Goal: Information Seeking & Learning: Learn about a topic

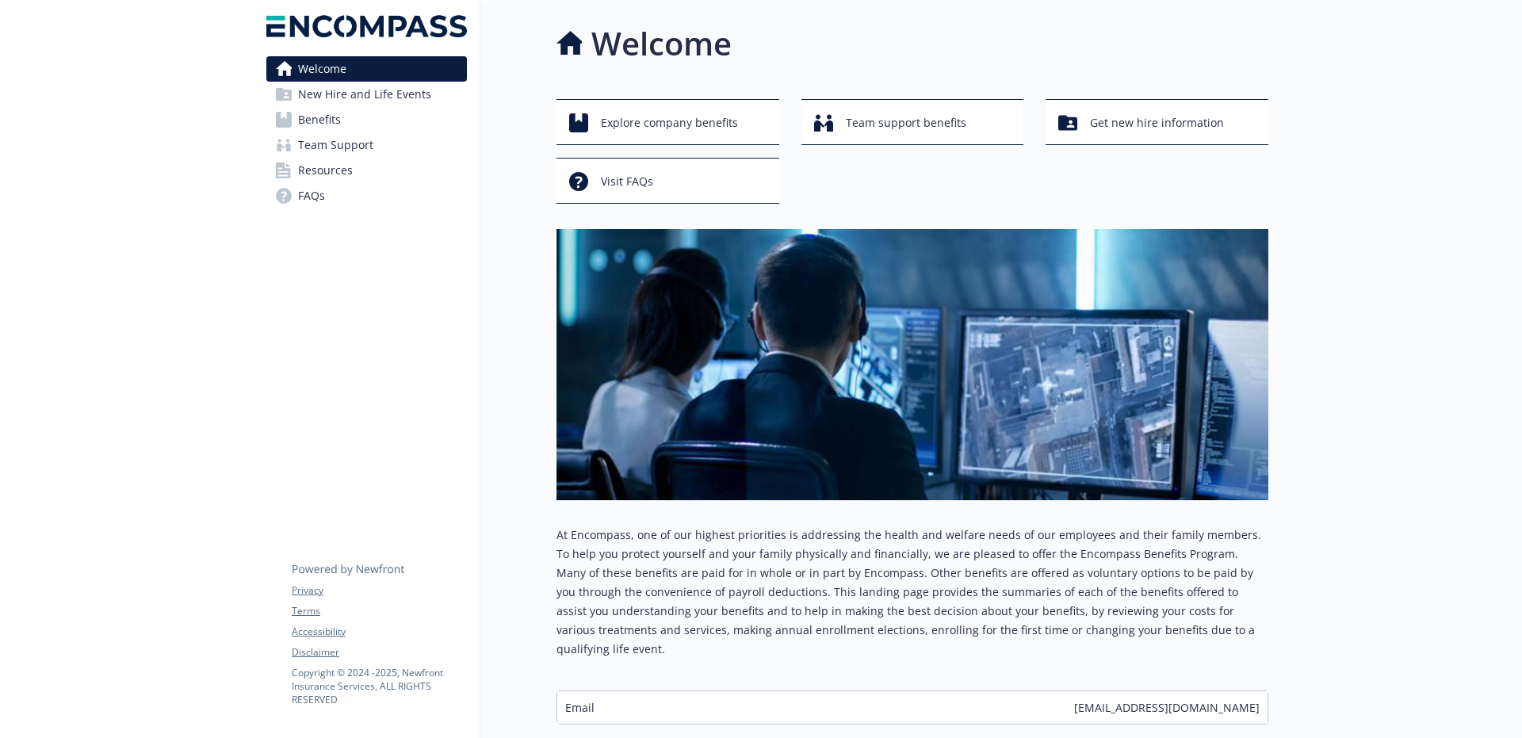
click at [346, 147] on span "Team Support" at bounding box center [335, 144] width 75 height 25
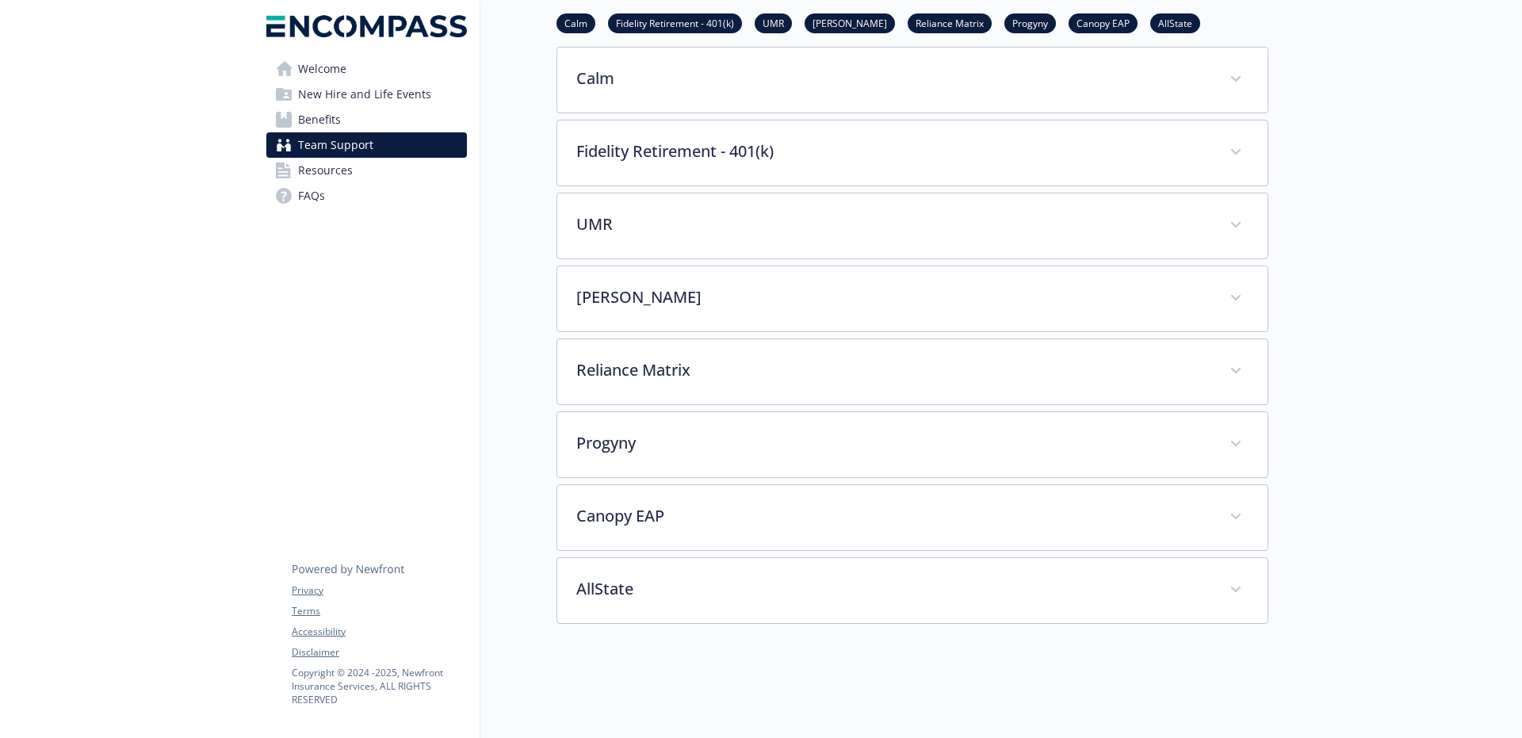
scroll to position [260, 0]
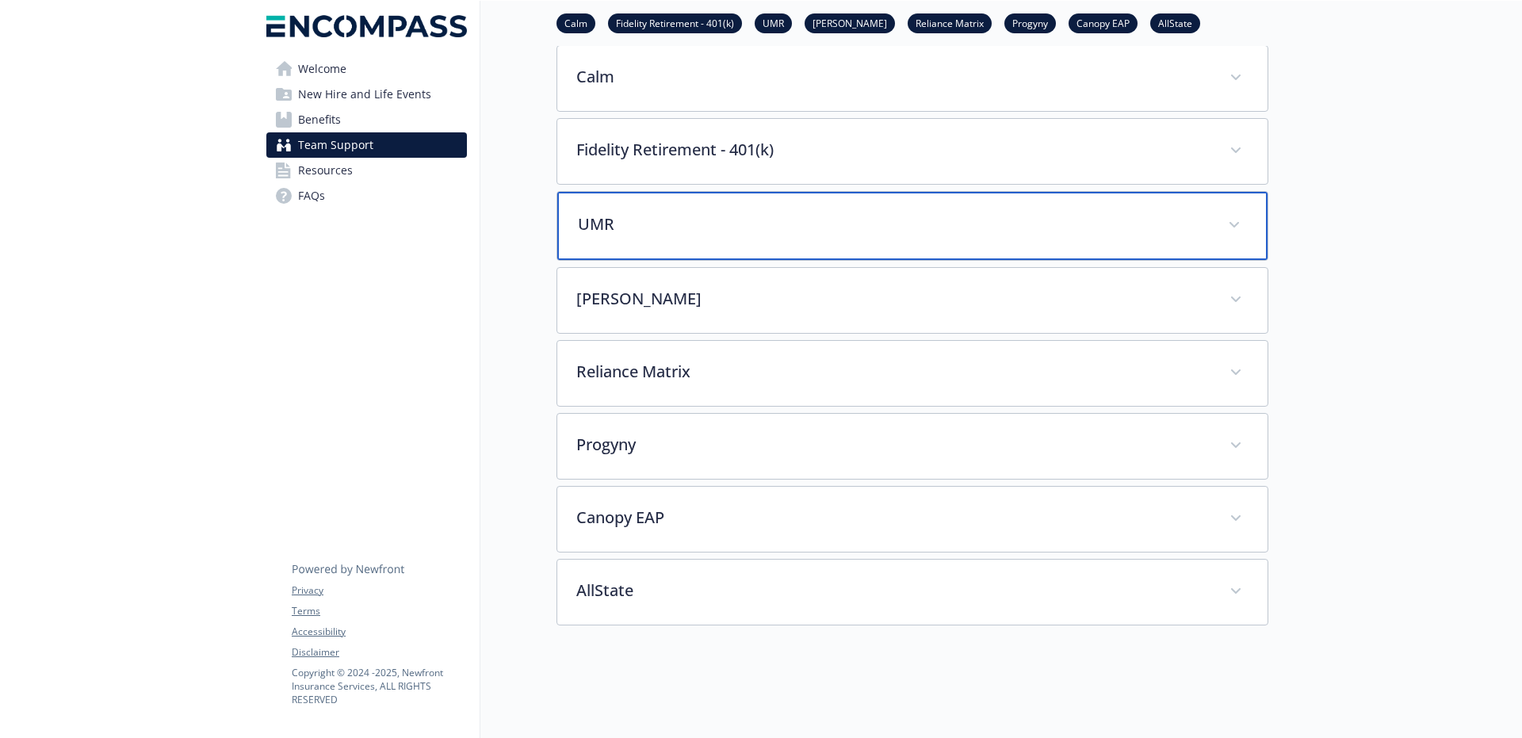
click at [1239, 220] on span at bounding box center [1233, 224] width 25 height 25
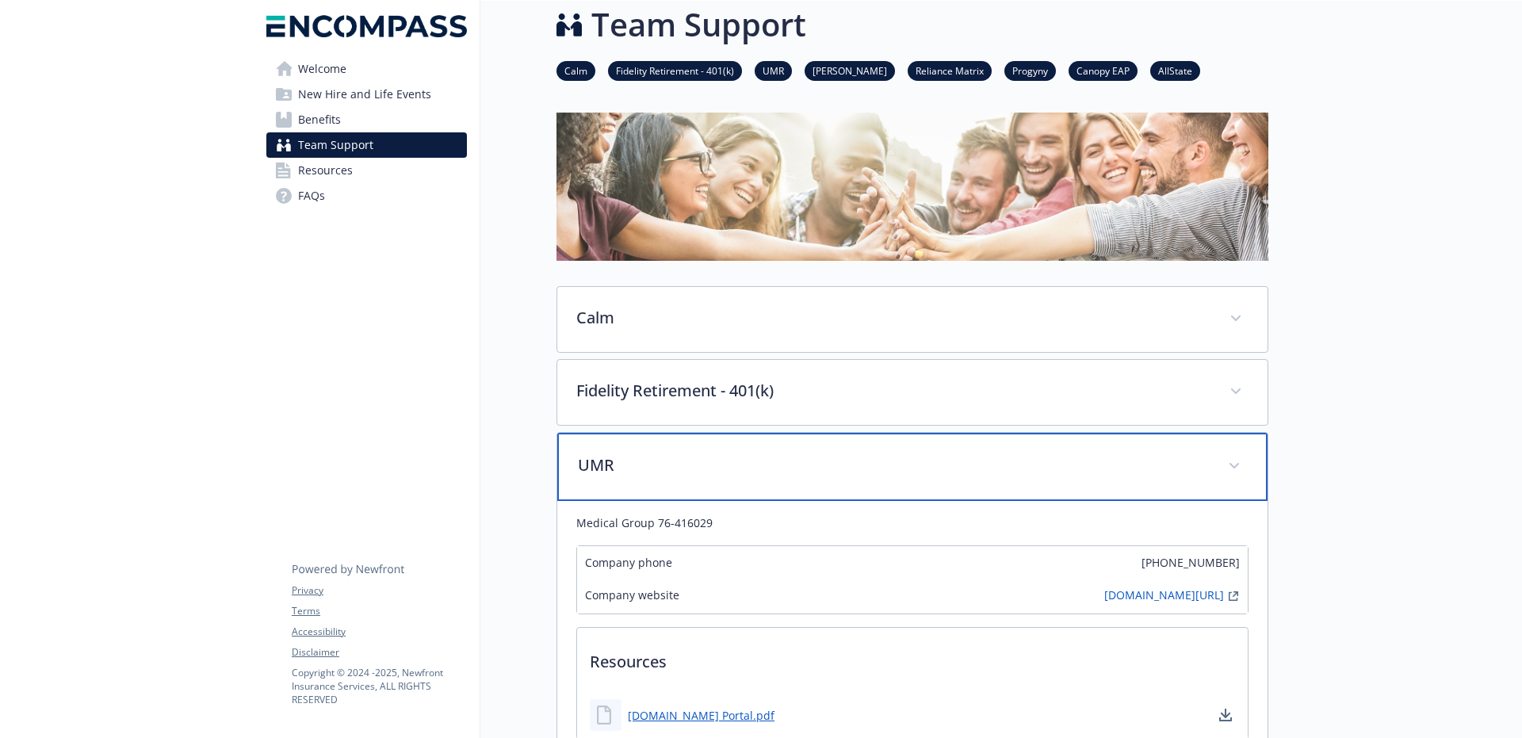
scroll to position [0, 0]
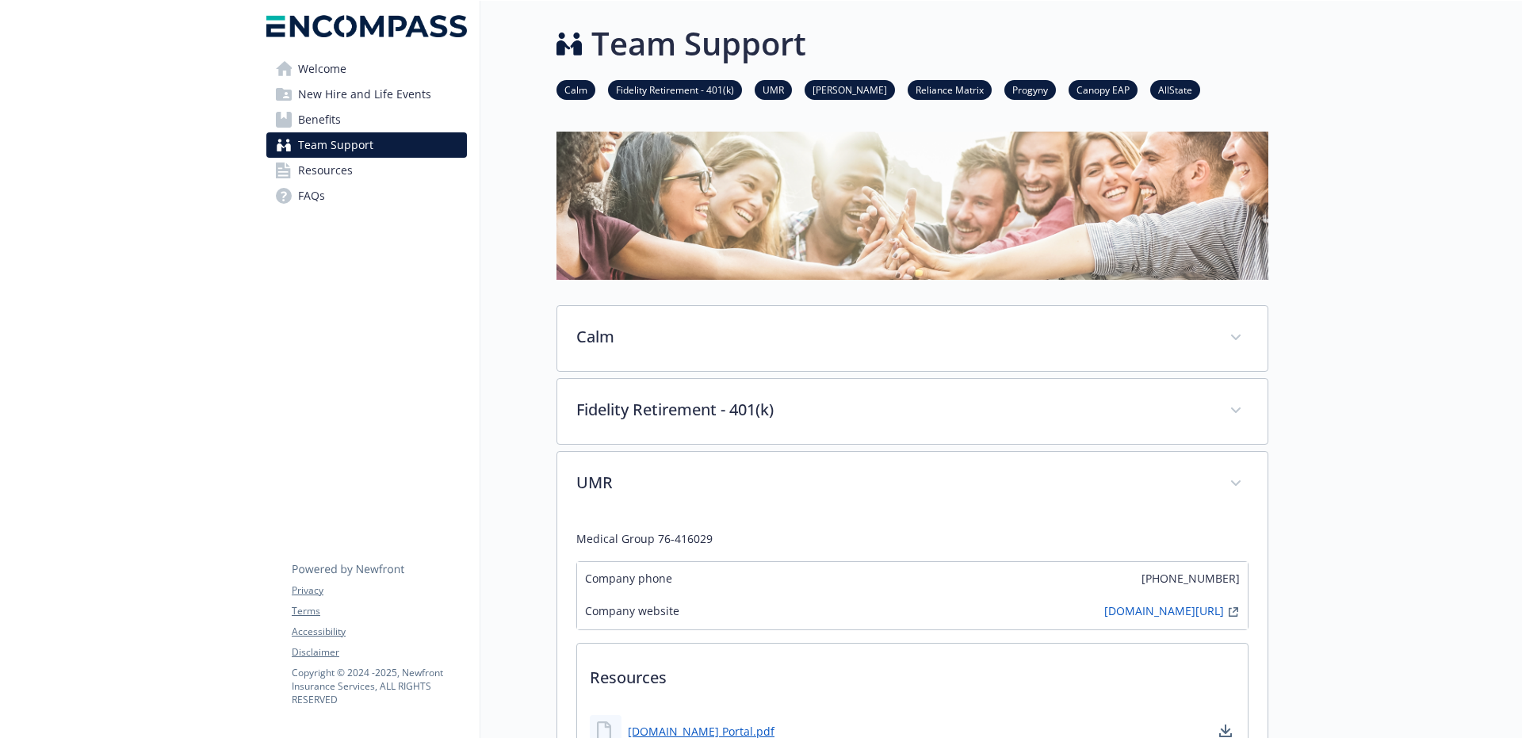
click at [319, 120] on span "Benefits" at bounding box center [319, 119] width 43 height 25
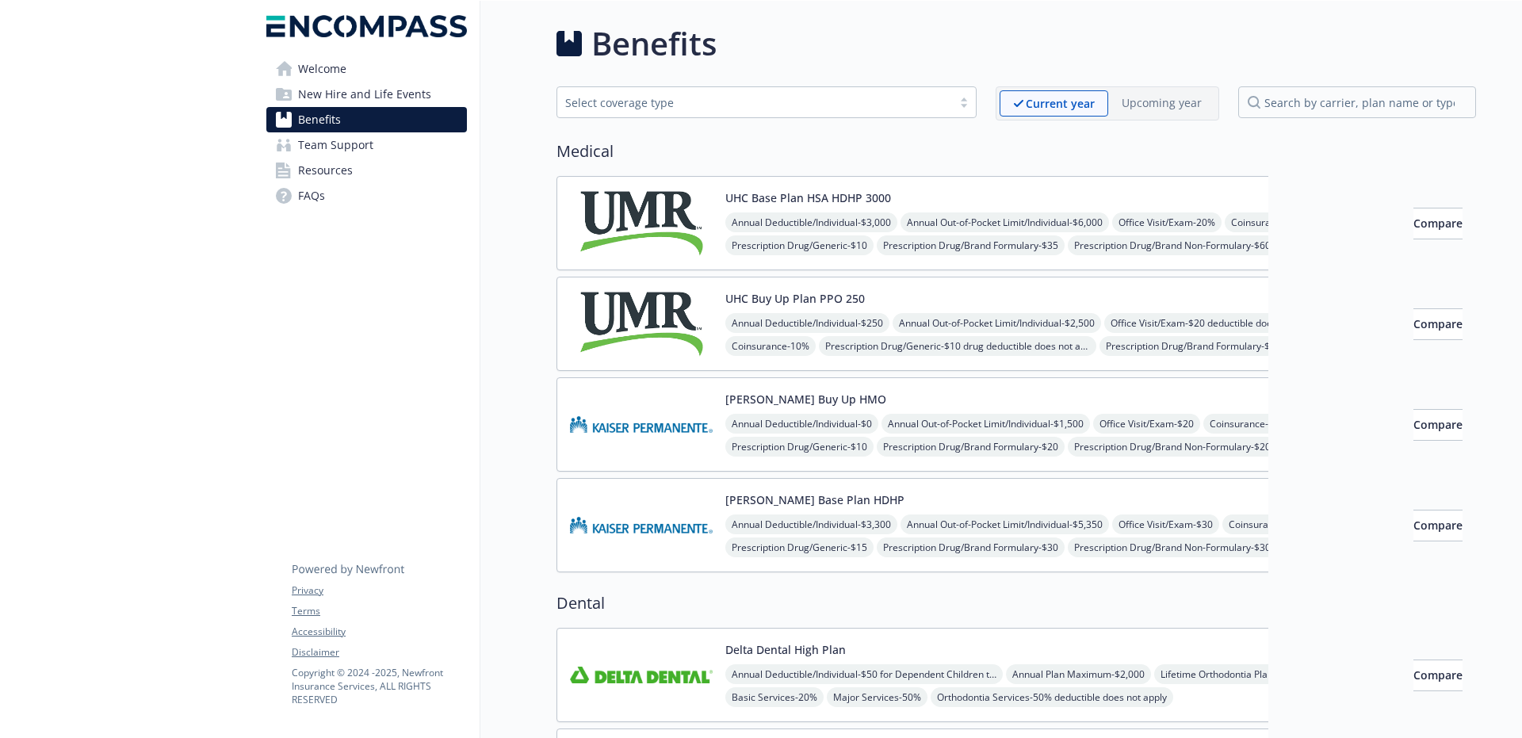
click at [368, 146] on span "Team Support" at bounding box center [335, 144] width 75 height 25
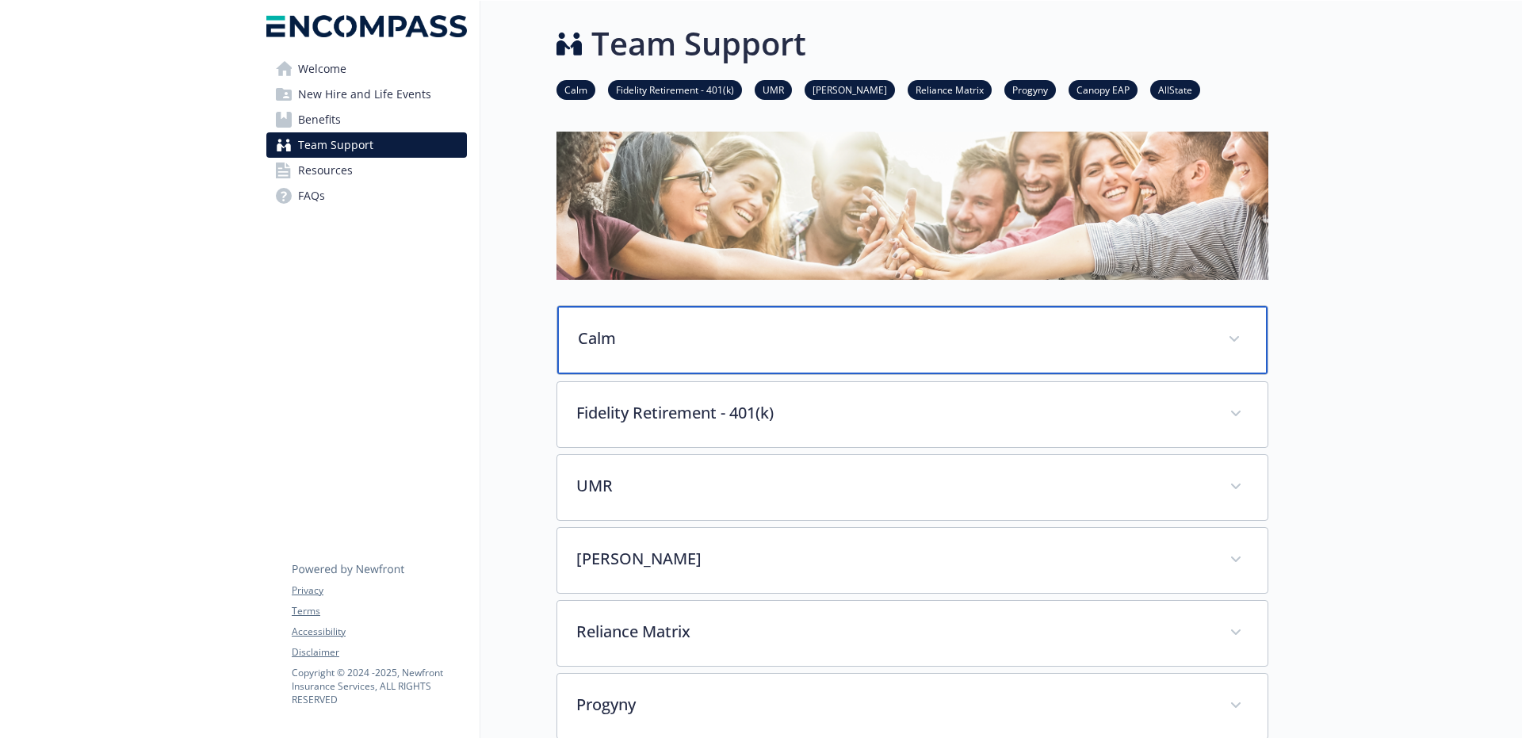
click at [656, 338] on p "Calm" at bounding box center [893, 339] width 631 height 24
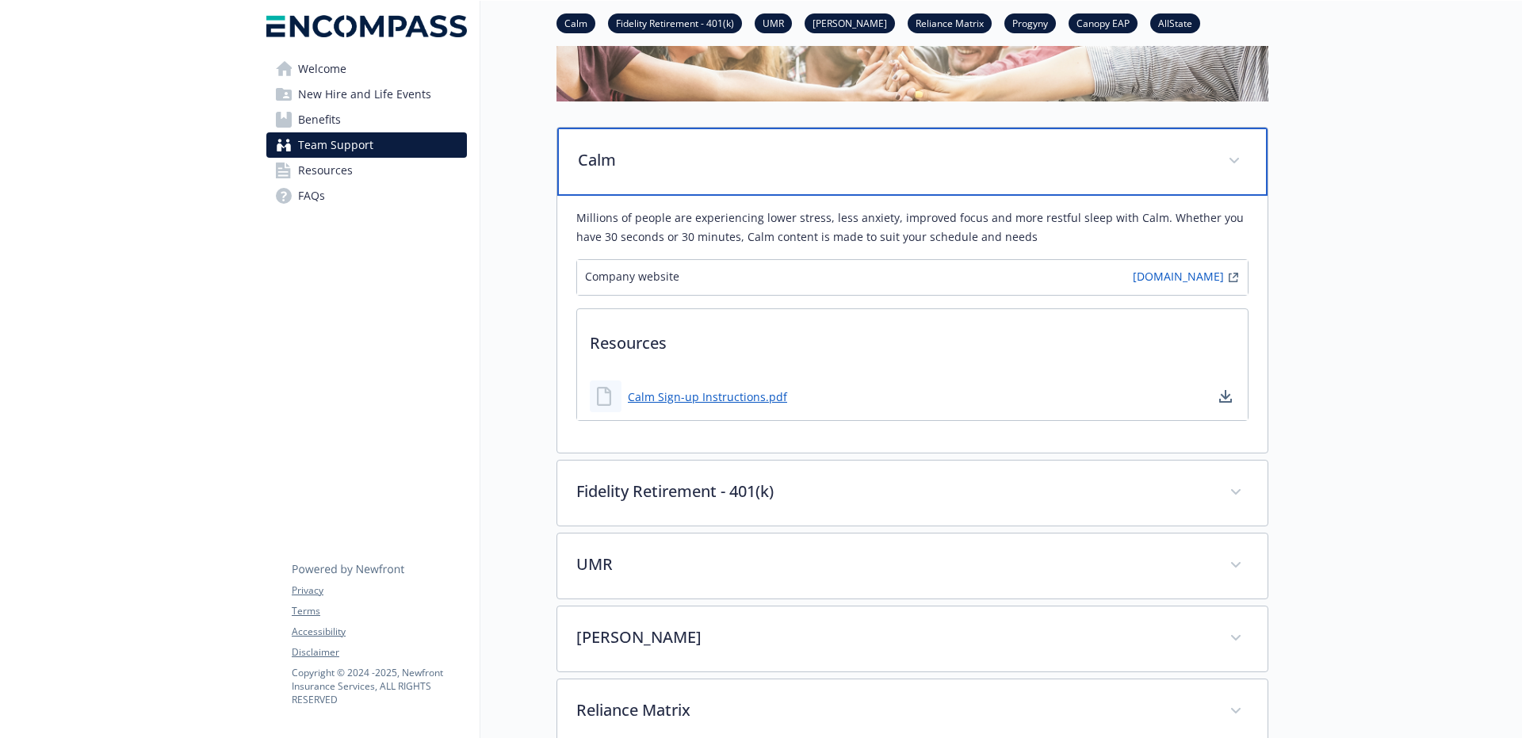
scroll to position [344, 0]
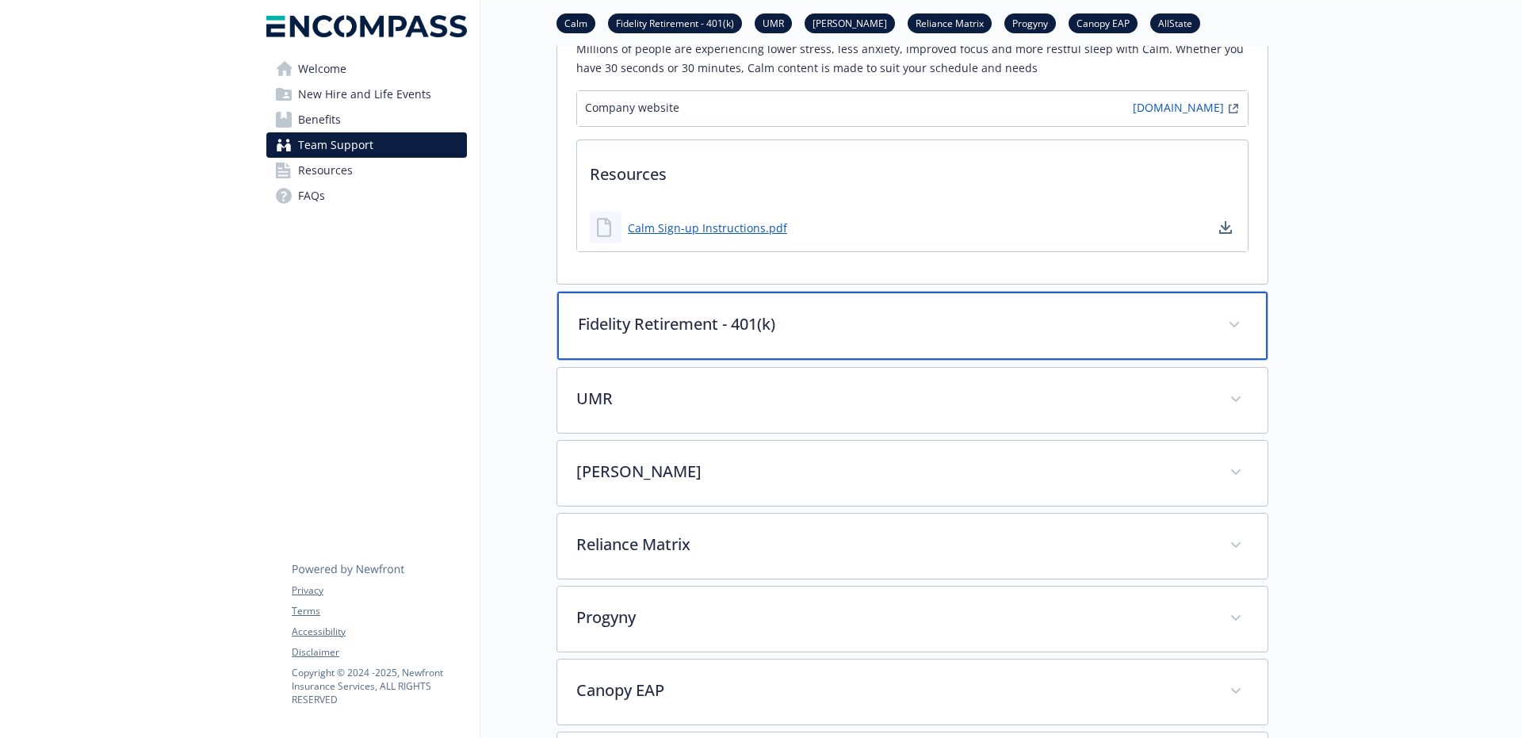
click at [688, 323] on p "Fidelity Retirement - 401(k)" at bounding box center [893, 324] width 631 height 24
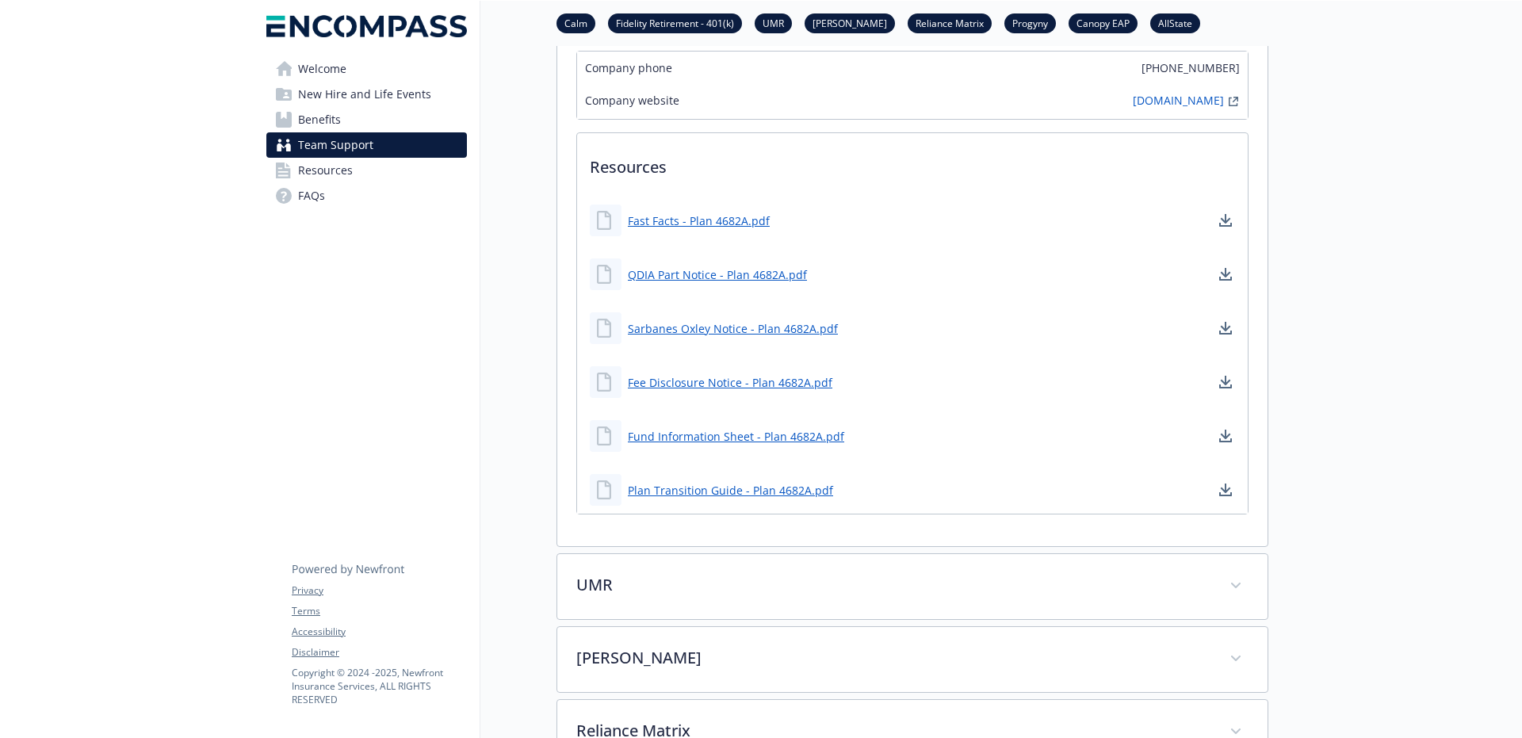
scroll to position [746, 0]
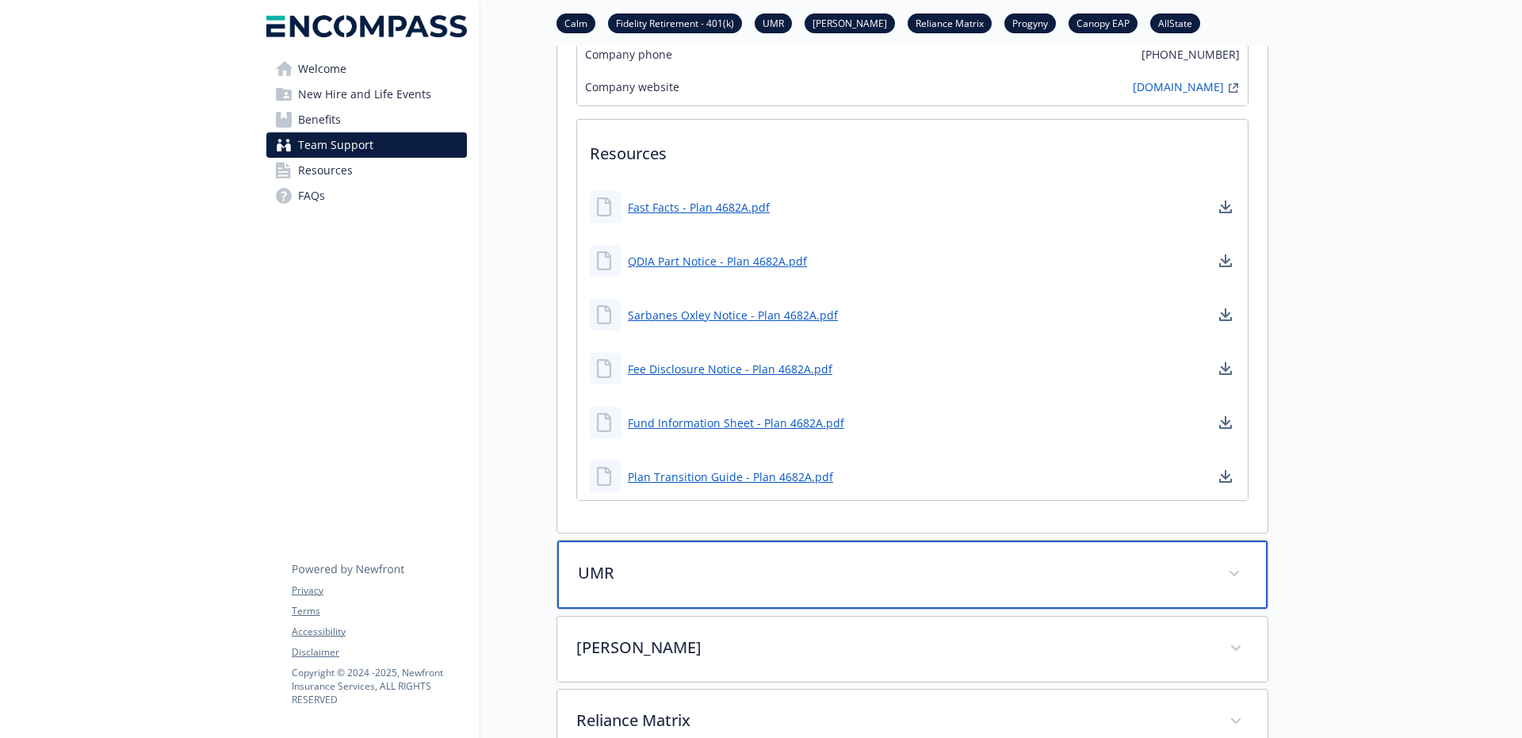
click at [759, 599] on div "UMR" at bounding box center [912, 575] width 710 height 68
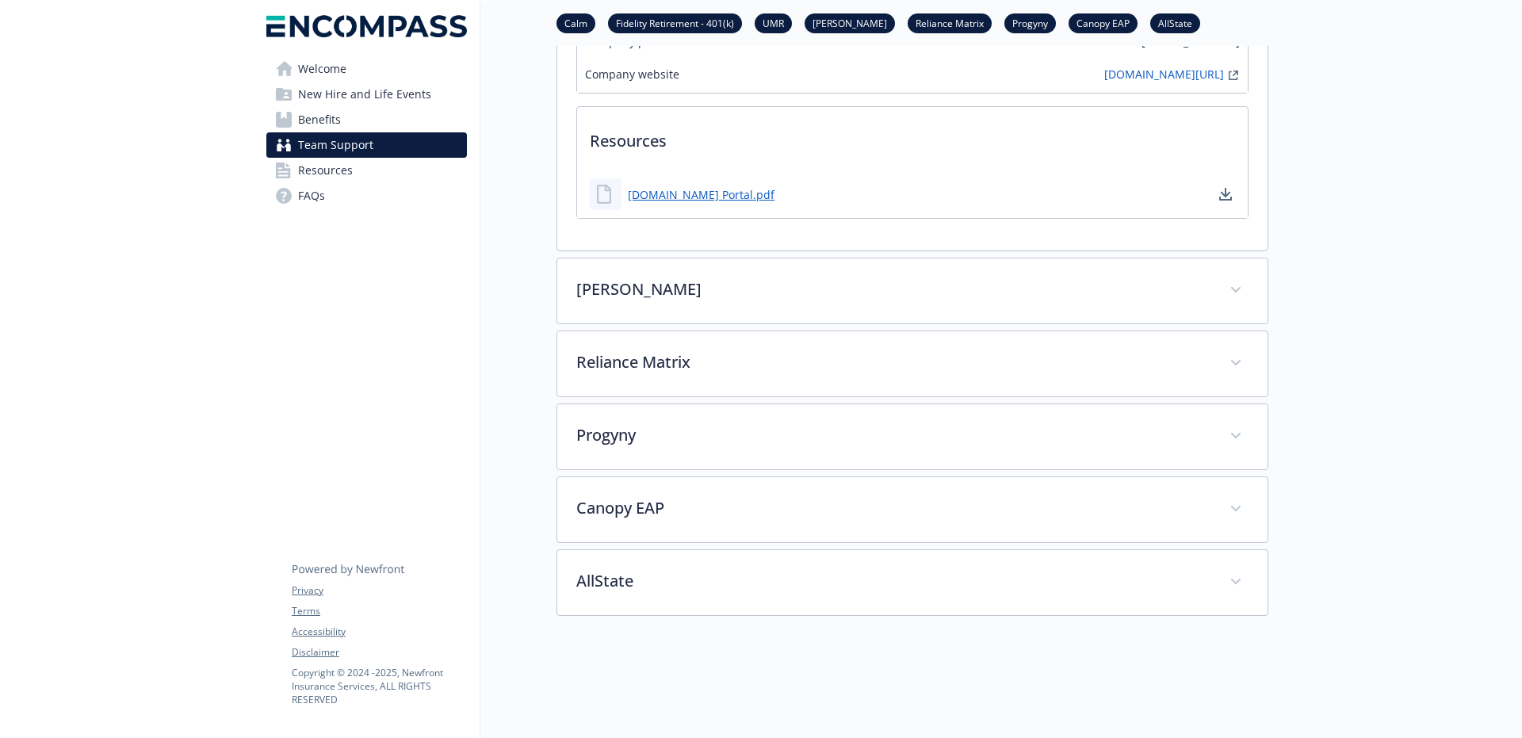
scroll to position [1376, 0]
